Goal: Find specific page/section: Find specific page/section

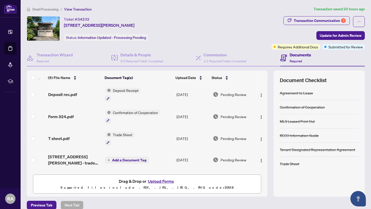
scroll to position [2, 0]
click at [129, 89] on span "Deposit Receipt" at bounding box center [126, 90] width 30 height 6
click at [162, 85] on td "Deposit Receipt" at bounding box center [138, 94] width 71 height 22
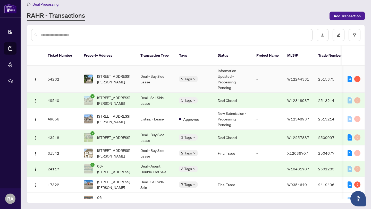
click at [169, 84] on td "Deal - Buy Side Lease" at bounding box center [155, 79] width 39 height 27
